Goal: Task Accomplishment & Management: Complete application form

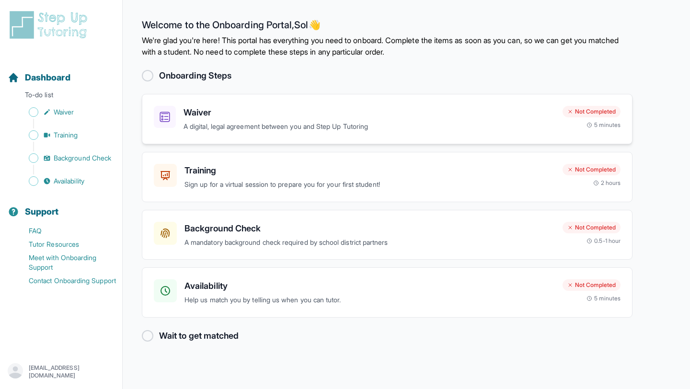
click at [385, 126] on p "A digital, legal agreement between you and Step Up Tutoring" at bounding box center [368, 126] width 371 height 11
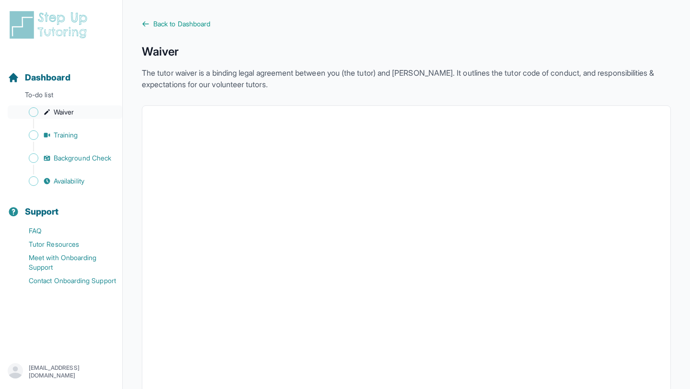
click at [54, 108] on span "Waiver" at bounding box center [64, 112] width 20 height 10
click at [35, 113] on span "Sidebar" at bounding box center [34, 112] width 10 height 10
click at [62, 109] on span "Waiver" at bounding box center [64, 112] width 20 height 10
click at [203, 21] on span "Back to Dashboard" at bounding box center [181, 24] width 57 height 10
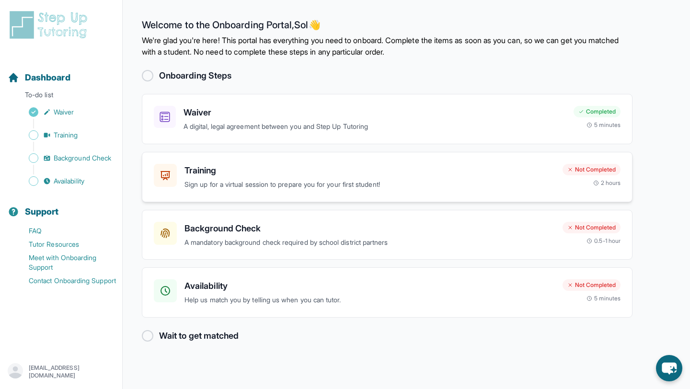
click at [251, 189] on p "Sign up for a virtual session to prepare you for your first student!" at bounding box center [369, 184] width 370 height 11
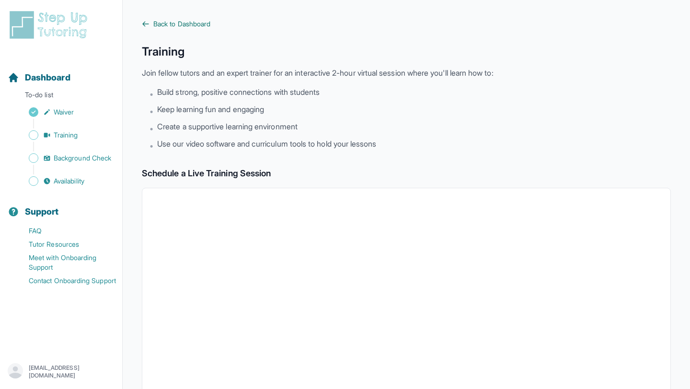
click at [199, 23] on span "Back to Dashboard" at bounding box center [181, 24] width 57 height 10
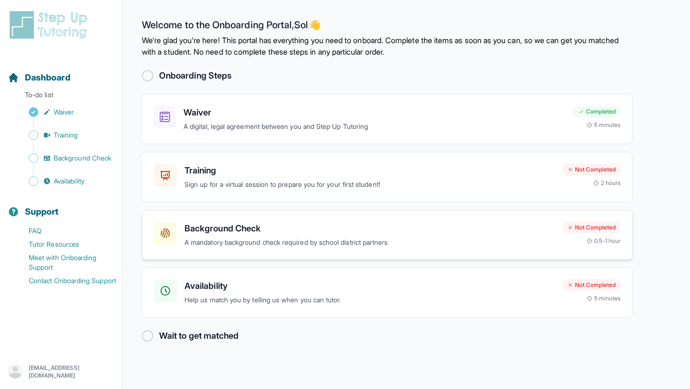
click at [305, 239] on p "A mandatory background check required by school district partners" at bounding box center [369, 242] width 370 height 11
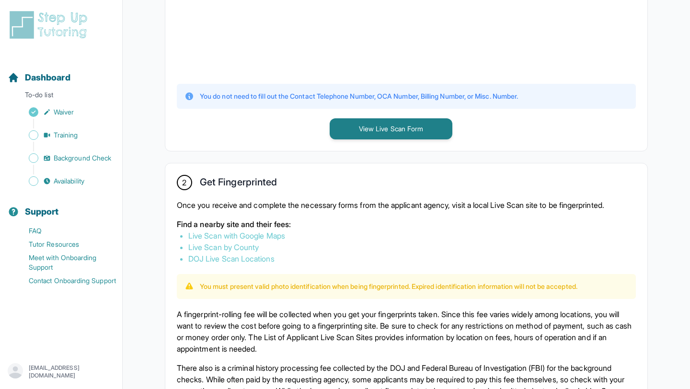
scroll to position [386, 0]
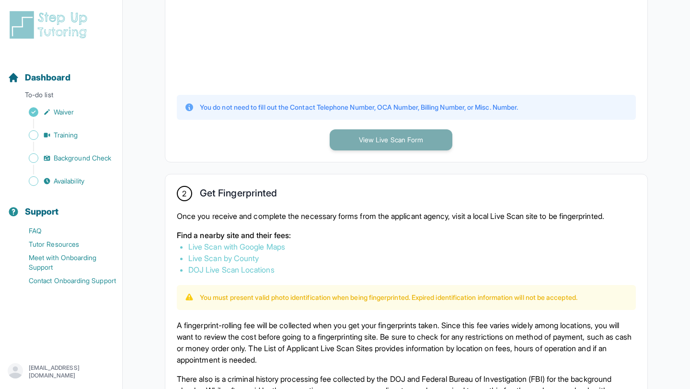
click at [402, 142] on button "View Live Scan Form" at bounding box center [391, 139] width 123 height 21
click at [254, 247] on link "Live Scan with Google Maps" at bounding box center [236, 247] width 97 height 10
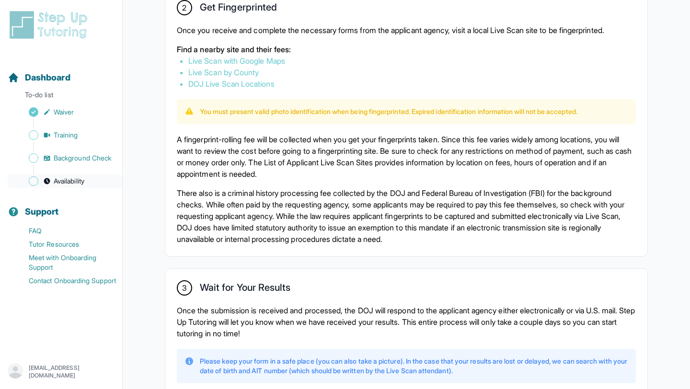
scroll to position [573, 0]
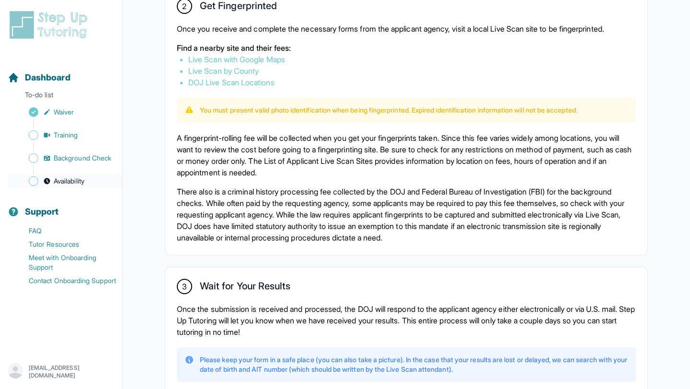
click at [66, 181] on span "Availability" at bounding box center [69, 181] width 31 height 10
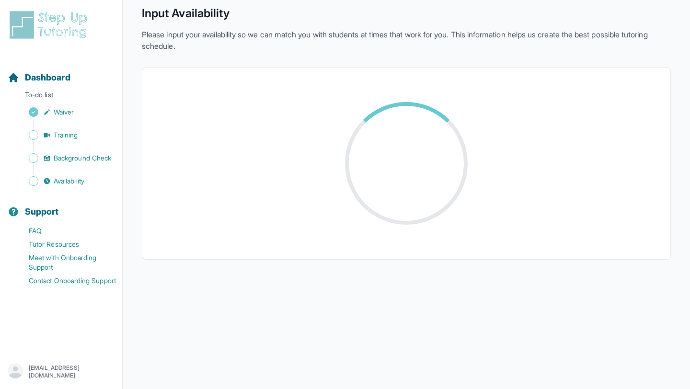
scroll to position [168, 0]
